Goal: Browse casually

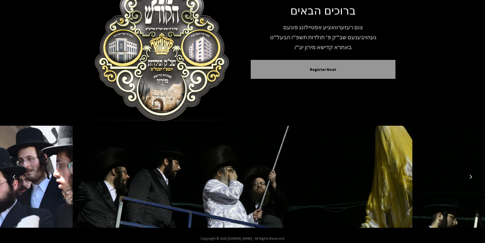
scroll to position [42, 0]
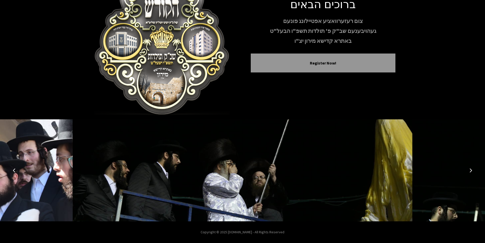
click at [468, 169] on button "Next image" at bounding box center [470, 170] width 12 height 12
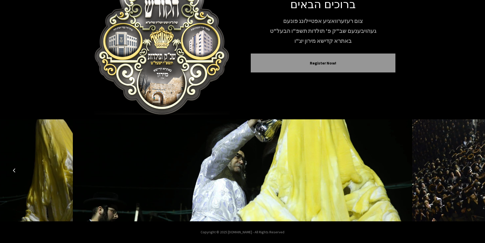
click at [470, 170] on icon "Next image" at bounding box center [470, 170] width 4 height 4
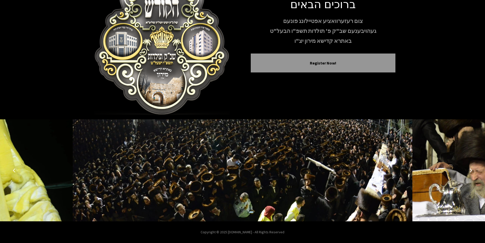
click at [470, 171] on icon "Next image" at bounding box center [470, 170] width 4 height 4
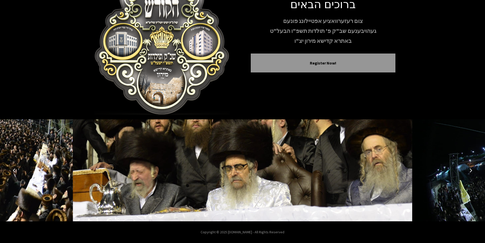
click at [470, 171] on icon "Next image" at bounding box center [470, 170] width 4 height 4
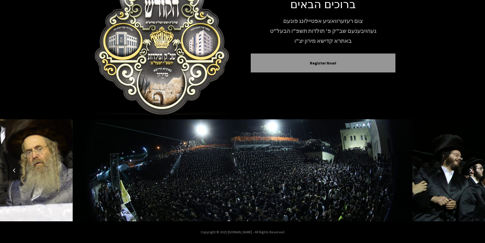
click at [470, 171] on icon "Next image" at bounding box center [470, 170] width 4 height 4
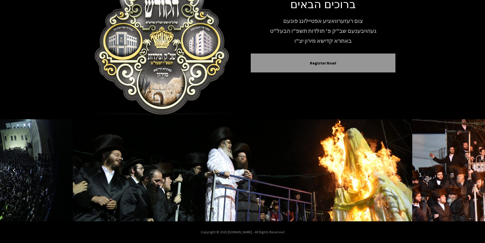
click at [470, 171] on icon "Next image" at bounding box center [470, 170] width 4 height 4
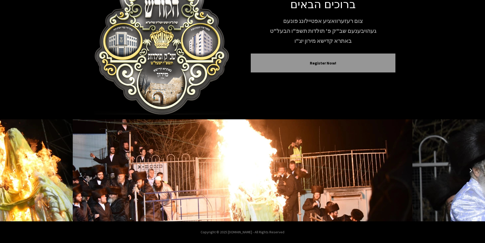
click at [470, 171] on icon "Next image" at bounding box center [470, 170] width 4 height 4
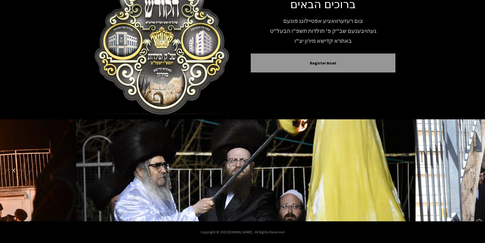
click at [470, 171] on icon "Next image" at bounding box center [470, 170] width 4 height 4
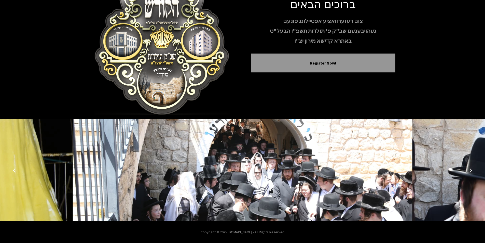
click at [470, 171] on icon "Next image" at bounding box center [470, 170] width 4 height 4
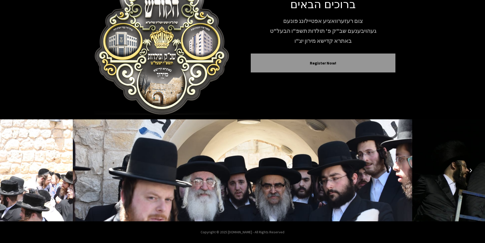
click at [470, 171] on icon "Next image" at bounding box center [470, 170] width 4 height 4
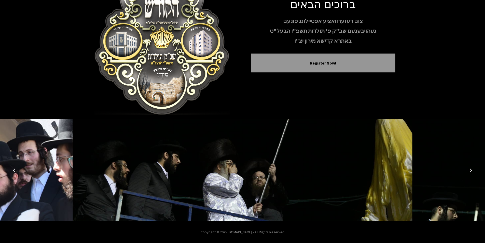
click at [470, 171] on icon "Next image" at bounding box center [470, 170] width 4 height 4
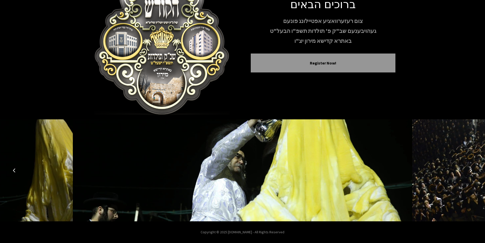
click at [470, 171] on icon "Next image" at bounding box center [470, 170] width 4 height 4
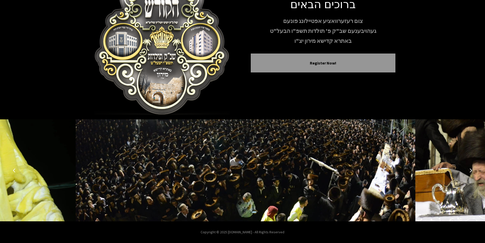
click at [470, 171] on icon "Next image" at bounding box center [470, 170] width 4 height 4
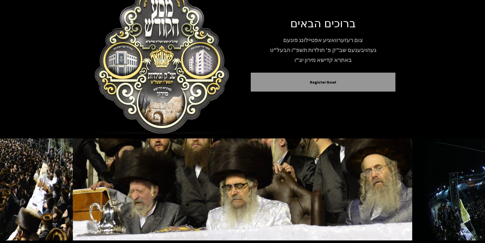
scroll to position [0, 0]
